Goal: Task Accomplishment & Management: Use online tool/utility

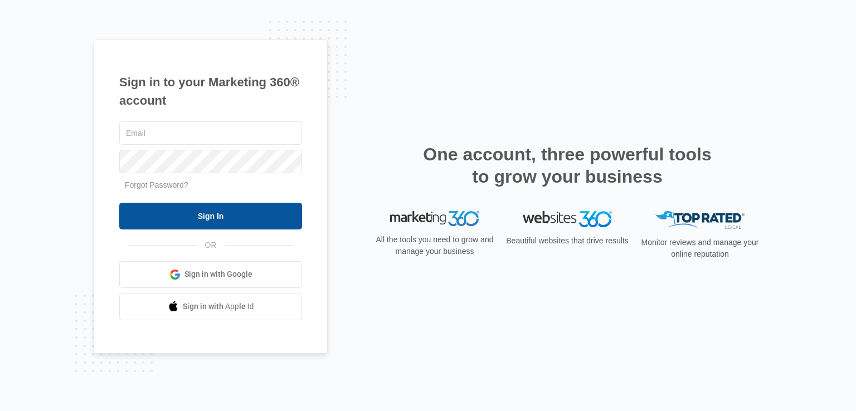
type input "[EMAIL_ADDRESS][DOMAIN_NAME]"
click at [270, 212] on input "Sign In" at bounding box center [210, 216] width 183 height 27
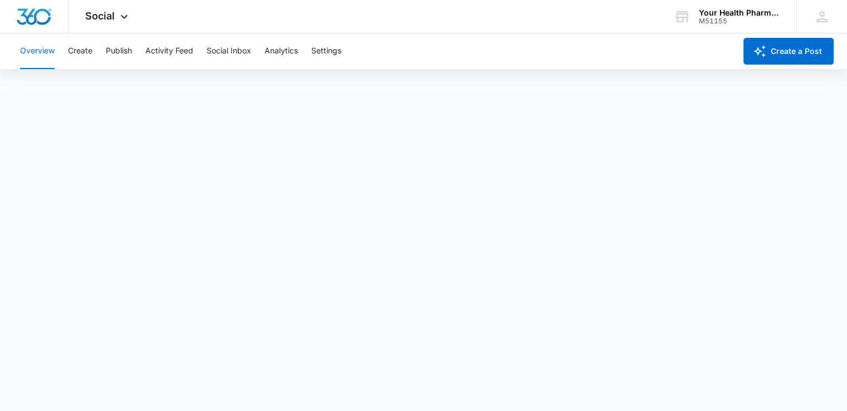
scroll to position [3, 0]
click at [116, 53] on button "Publish" at bounding box center [119, 51] width 26 height 36
click at [113, 52] on button "Publish" at bounding box center [119, 51] width 26 height 36
